Goal: Find specific page/section: Find specific page/section

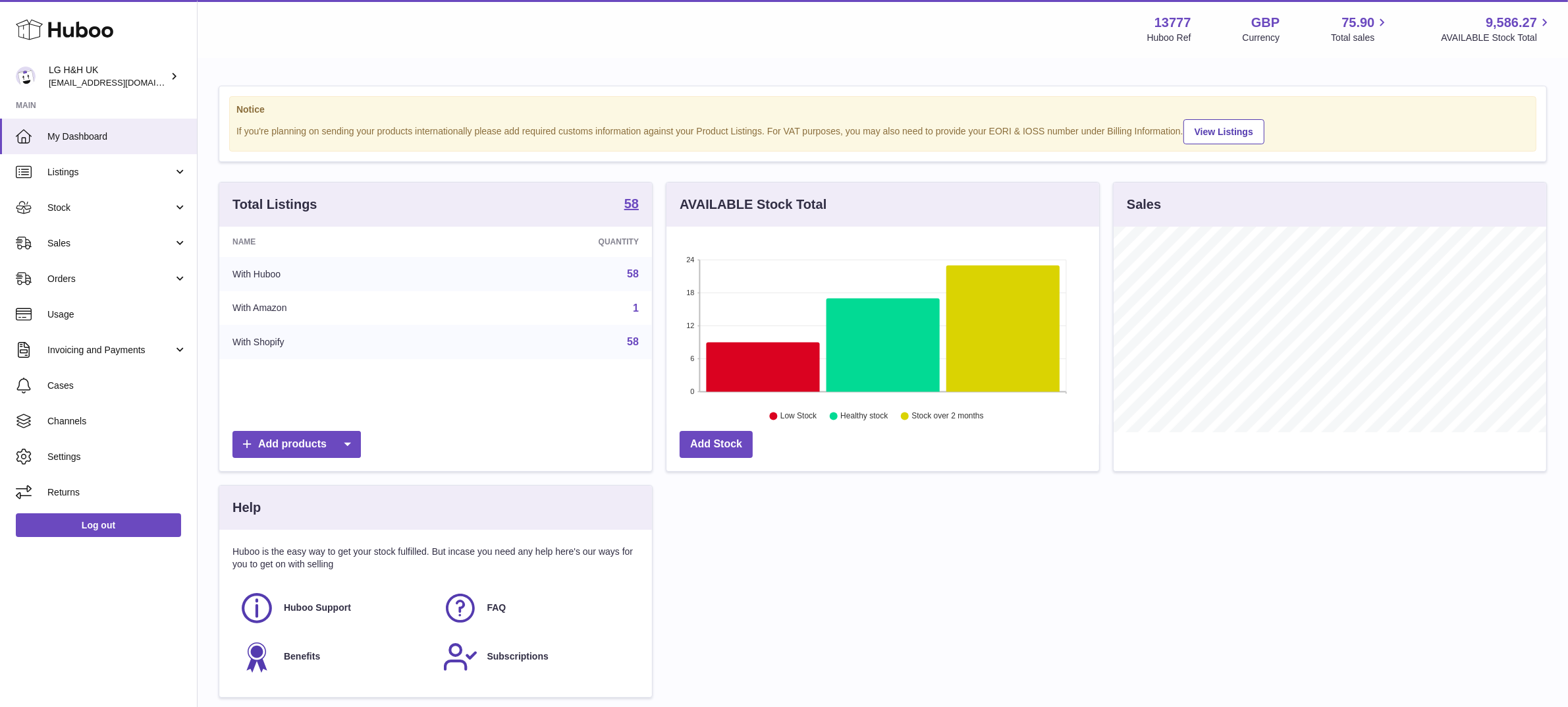
scroll to position [205, 433]
click at [87, 241] on span "Sales" at bounding box center [111, 243] width 126 height 12
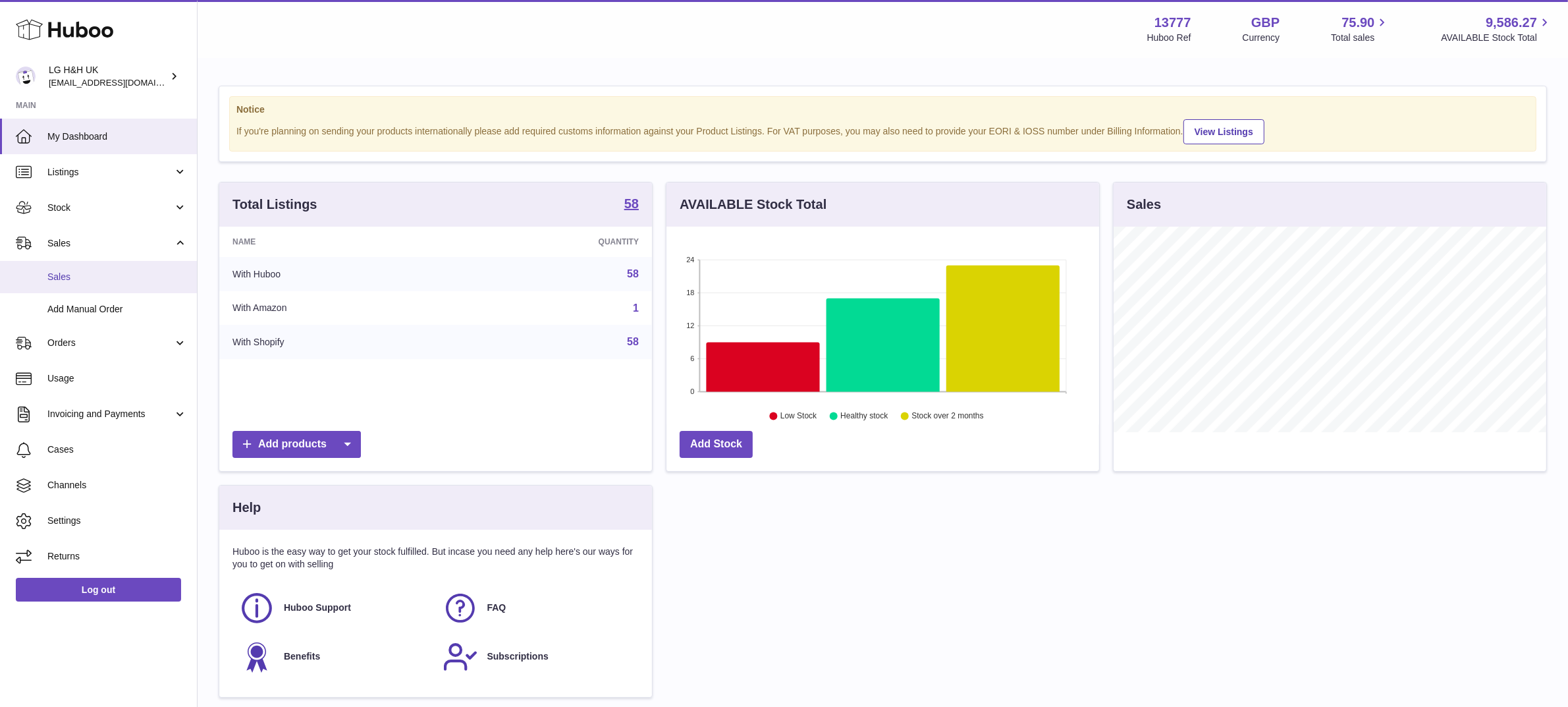
click at [73, 268] on link "Sales" at bounding box center [98, 277] width 197 height 32
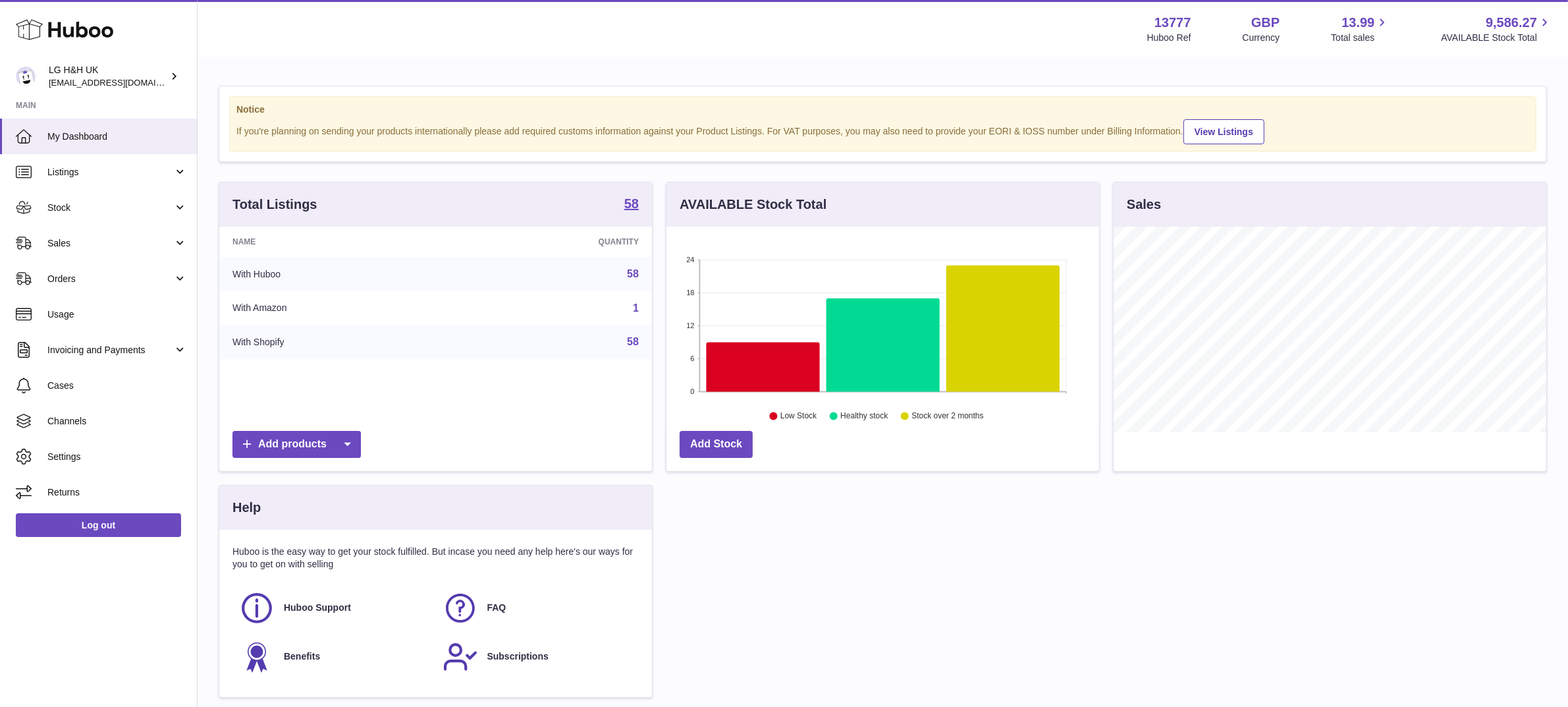
scroll to position [205, 433]
click at [66, 242] on span "Sales" at bounding box center [111, 243] width 126 height 12
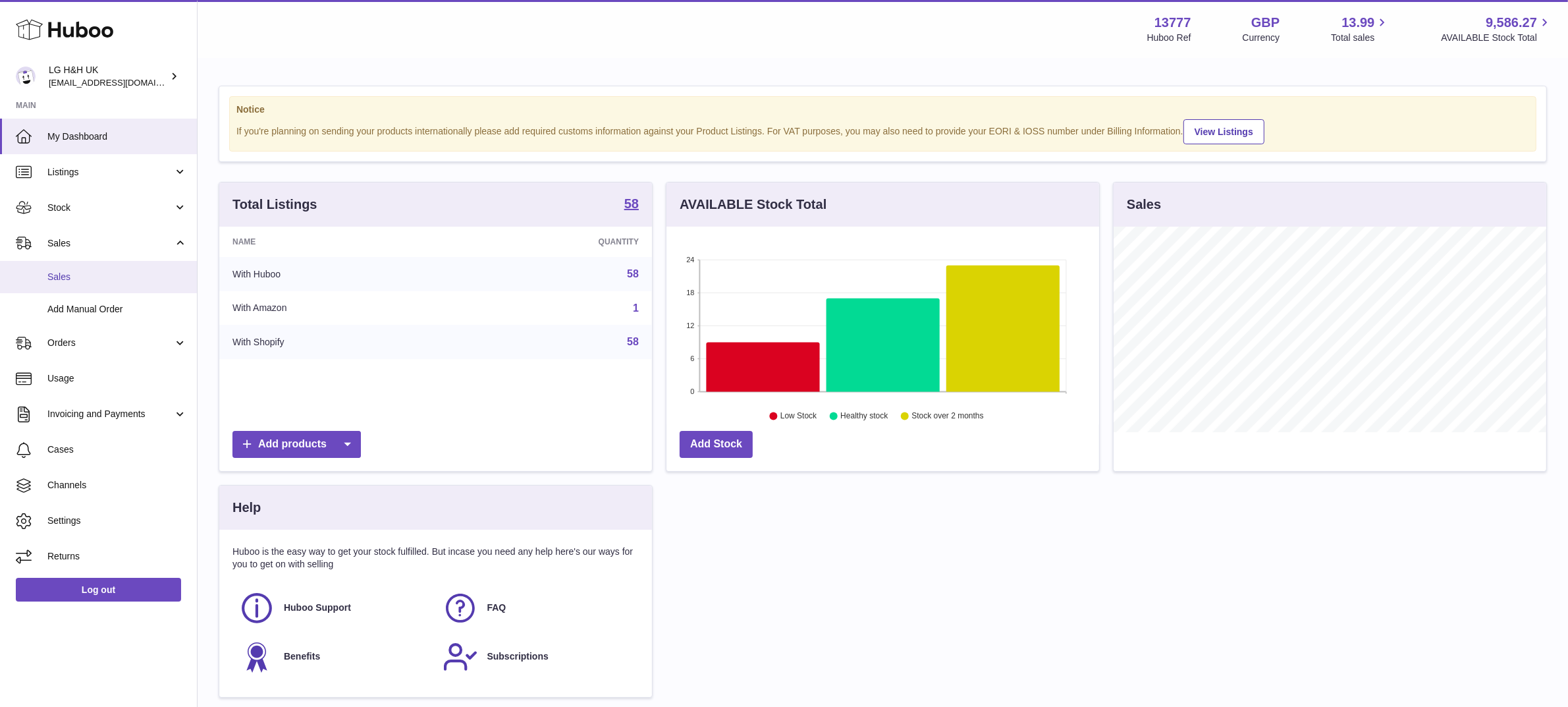
click at [75, 275] on span "Sales" at bounding box center [117, 277] width 140 height 12
